Goal: Task Accomplishment & Management: Manage account settings

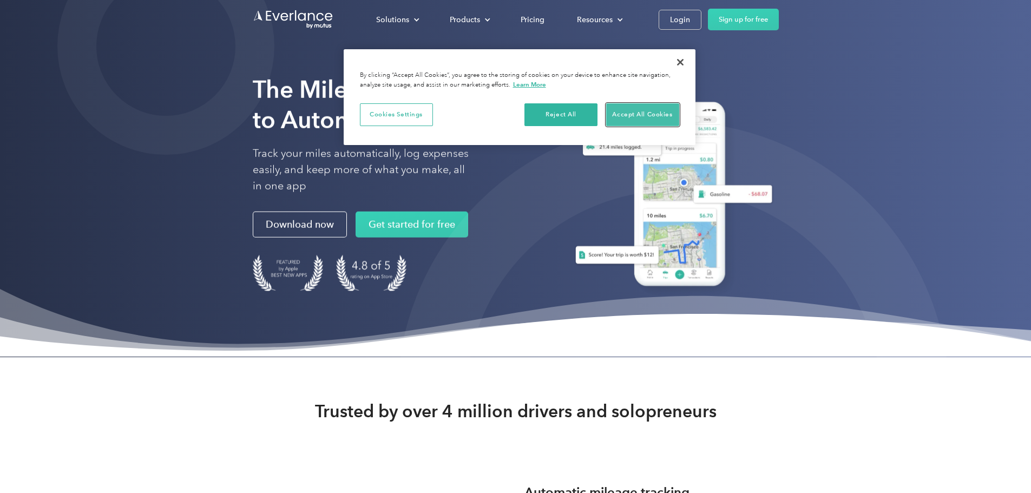
click at [645, 105] on button "Accept All Cookies" at bounding box center [642, 114] width 73 height 23
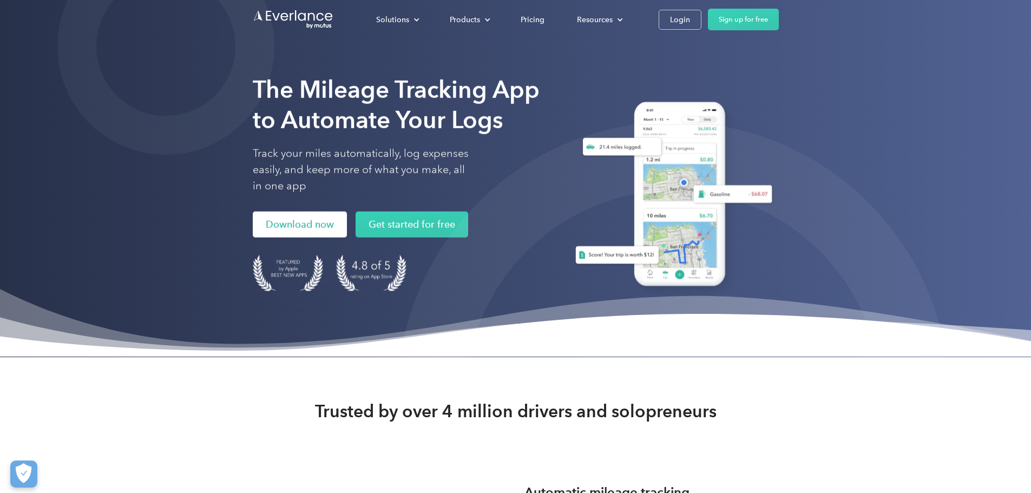
click at [253, 238] on link "Download now" at bounding box center [300, 225] width 94 height 26
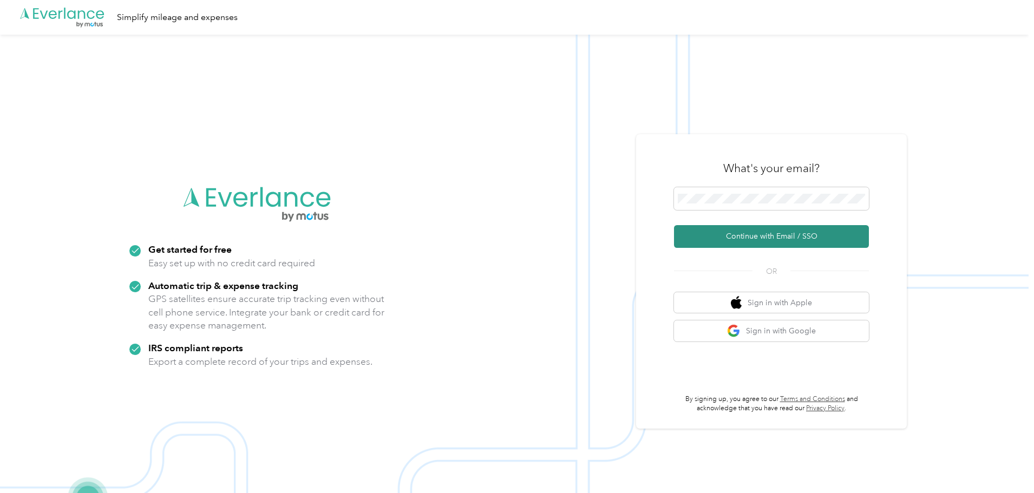
click at [766, 239] on button "Continue with Email / SSO" at bounding box center [771, 236] width 195 height 23
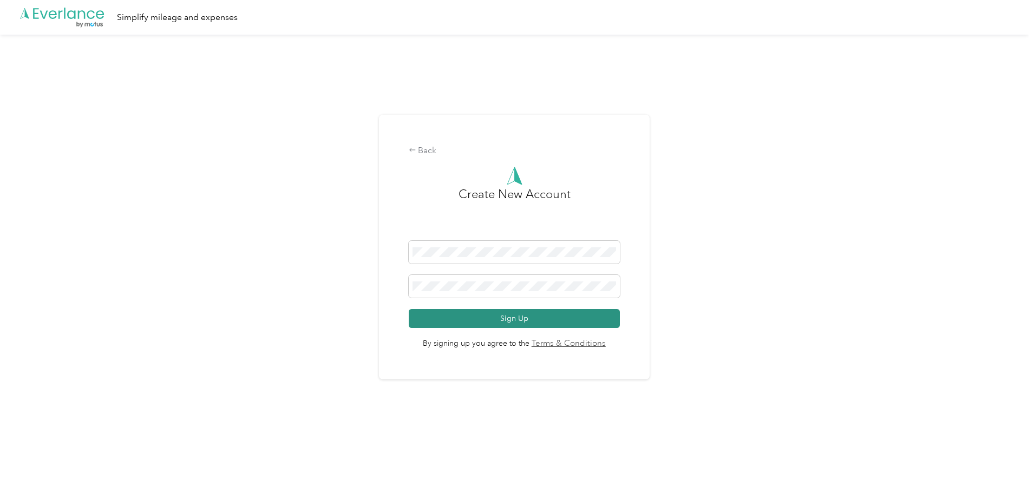
click at [540, 317] on button "Sign Up" at bounding box center [515, 318] width 212 height 19
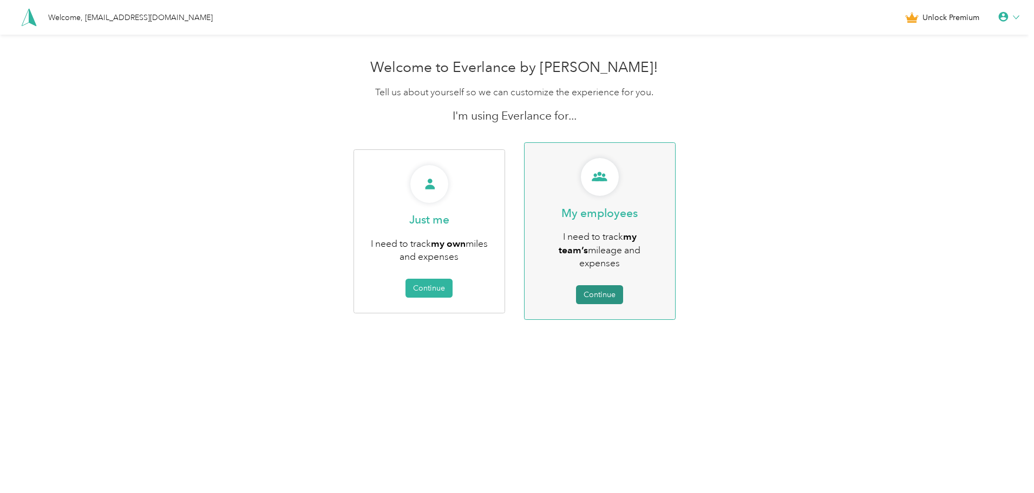
click at [597, 285] on button "Continue" at bounding box center [599, 294] width 47 height 19
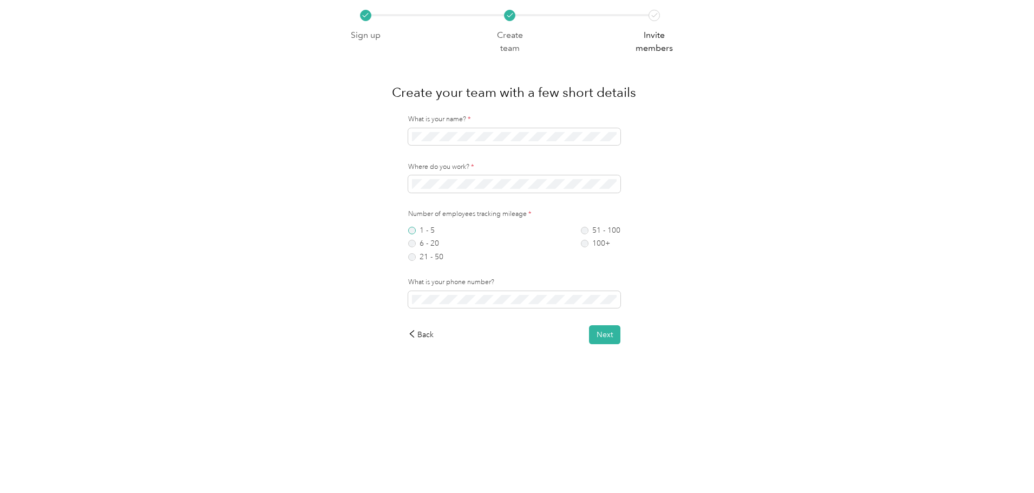
click at [431, 231] on label "1 - 5" at bounding box center [425, 231] width 35 height 8
click at [604, 339] on button "Next" at bounding box center [604, 334] width 31 height 19
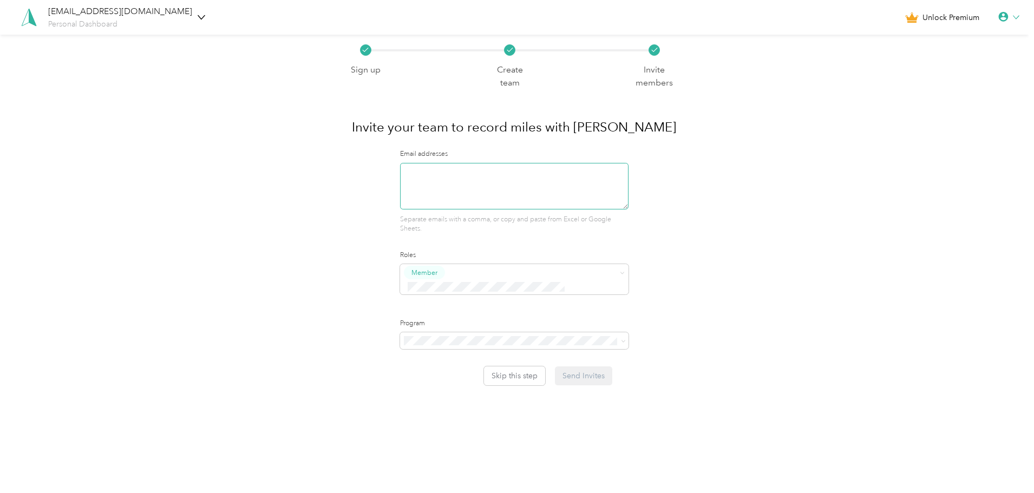
click at [467, 183] on textarea at bounding box center [514, 186] width 228 height 47
click at [524, 362] on span "Standard Rate CPM Program (CPM)" at bounding box center [470, 365] width 120 height 9
click at [566, 170] on textarea "[PERSON_NAME][EMAIL_ADDRESS][DOMAIN_NAME], [PERSON_NAME][EMAIL_ADDRESS][DOMAIN_…" at bounding box center [514, 186] width 228 height 47
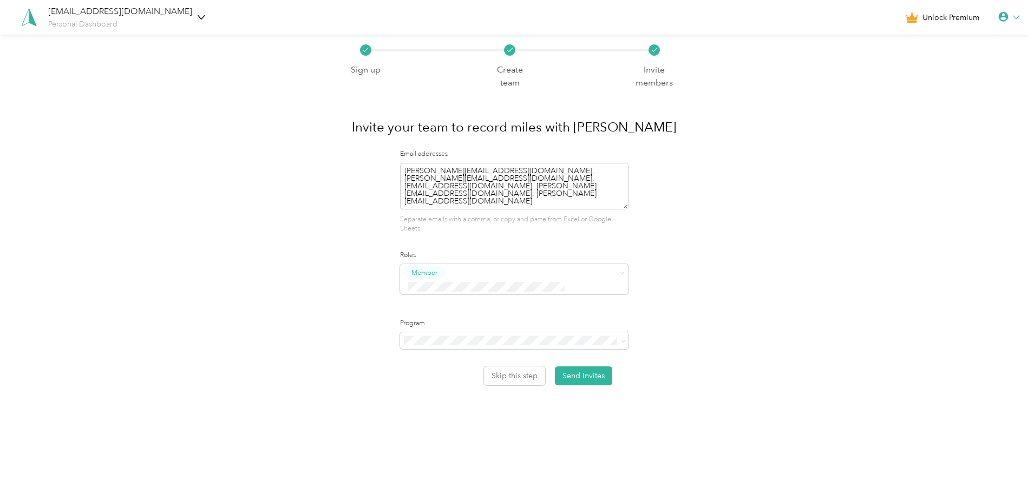
type textarea "[PERSON_NAME][EMAIL_ADDRESS][DOMAIN_NAME], [PERSON_NAME][EMAIL_ADDRESS][DOMAIN_…"
click at [579, 366] on button "Send Invites" at bounding box center [583, 375] width 57 height 19
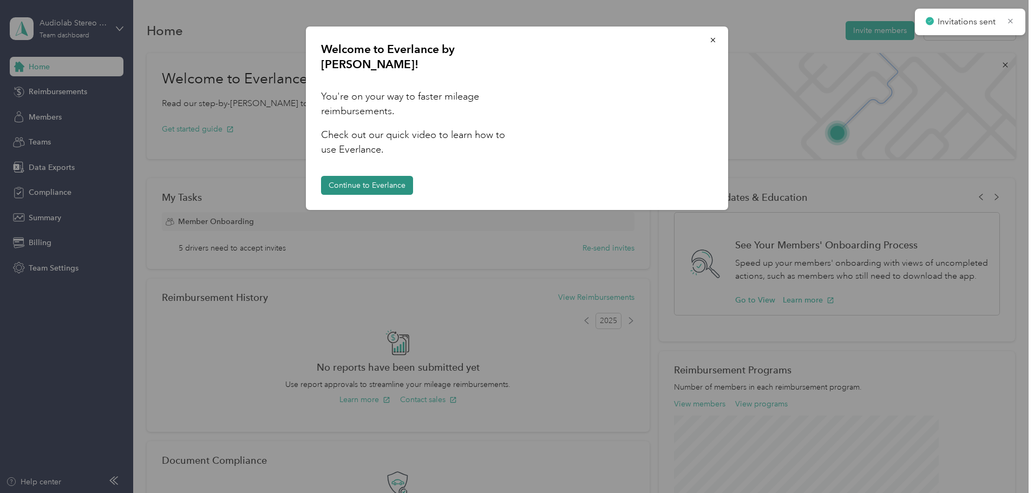
click at [367, 176] on button "Continue to Everlance" at bounding box center [367, 185] width 92 height 19
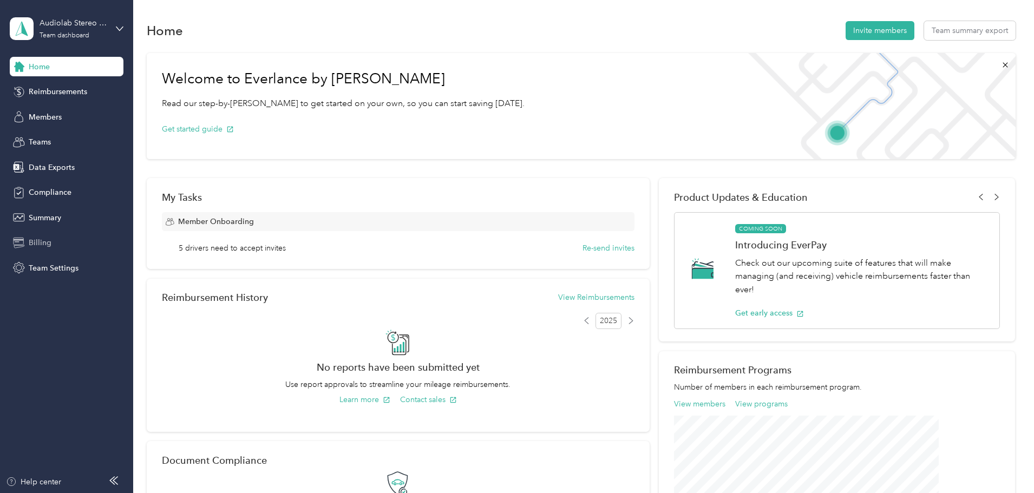
click at [41, 246] on span "Billing" at bounding box center [40, 242] width 23 height 11
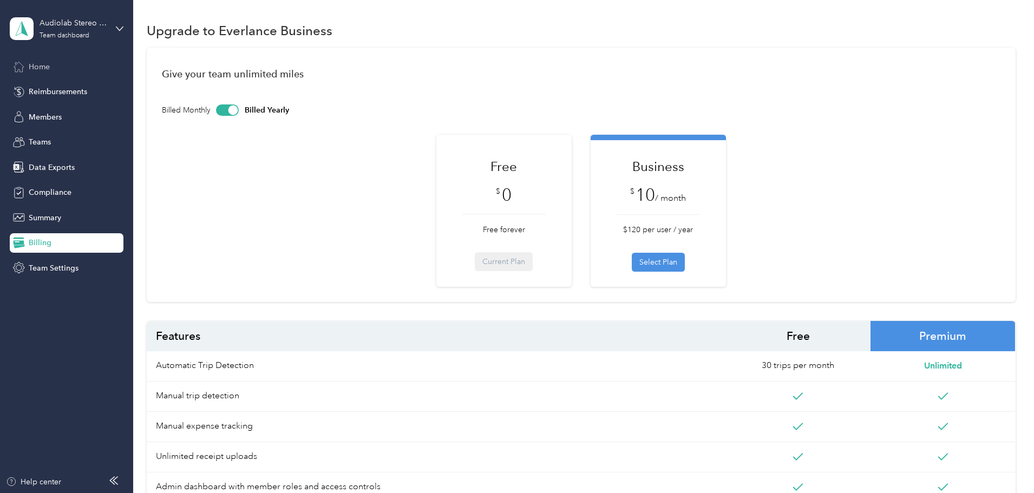
click at [63, 68] on div "Home" at bounding box center [67, 66] width 114 height 19
